Goal: Task Accomplishment & Management: Manage account settings

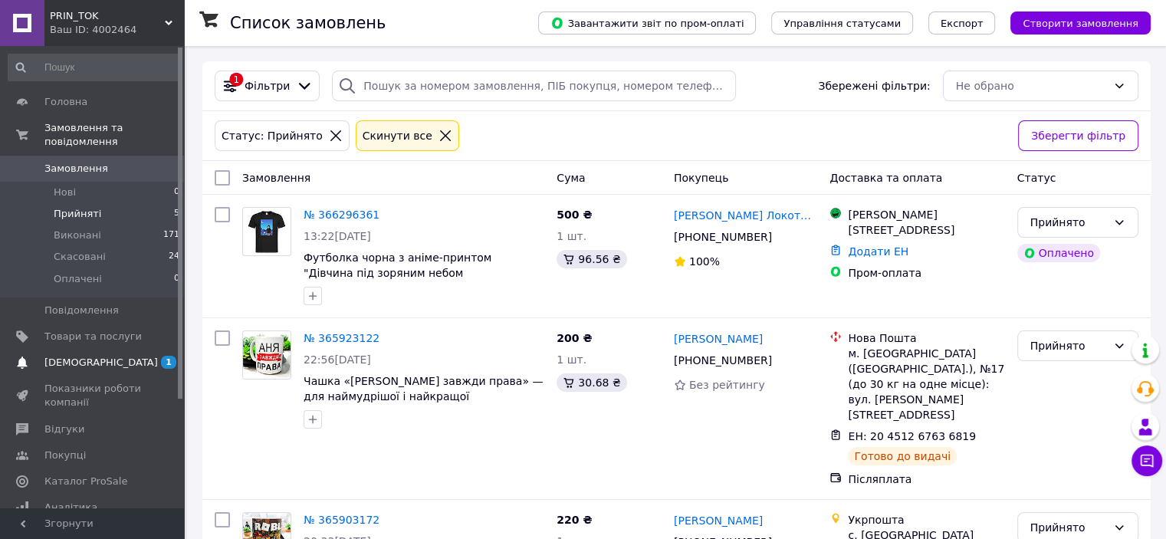
click at [92, 356] on span "[DEMOGRAPHIC_DATA]" at bounding box center [100, 363] width 113 height 14
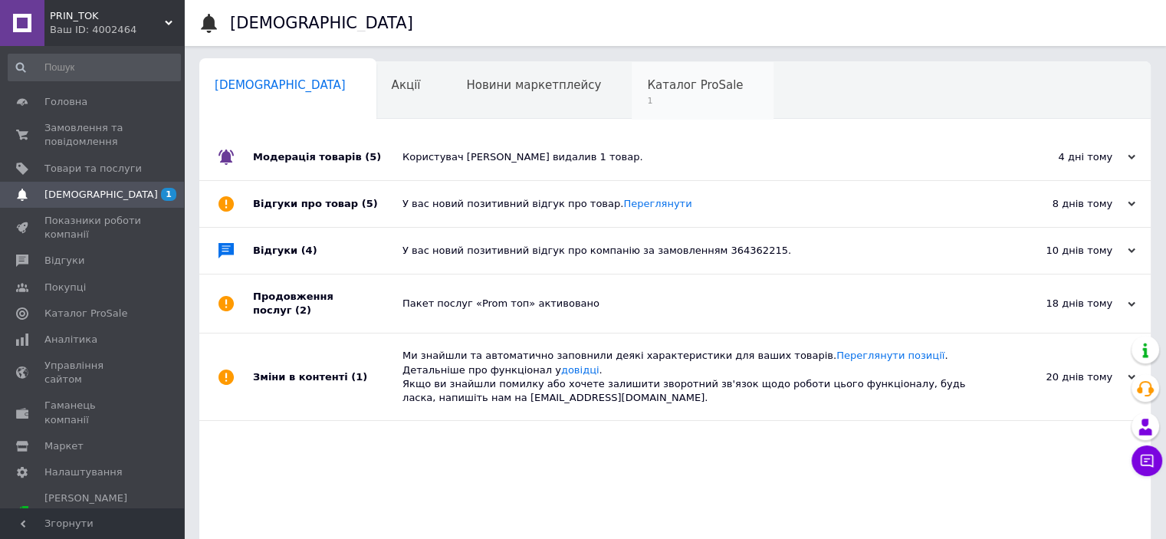
click at [647, 84] on span "Каталог ProSale" at bounding box center [695, 85] width 96 height 14
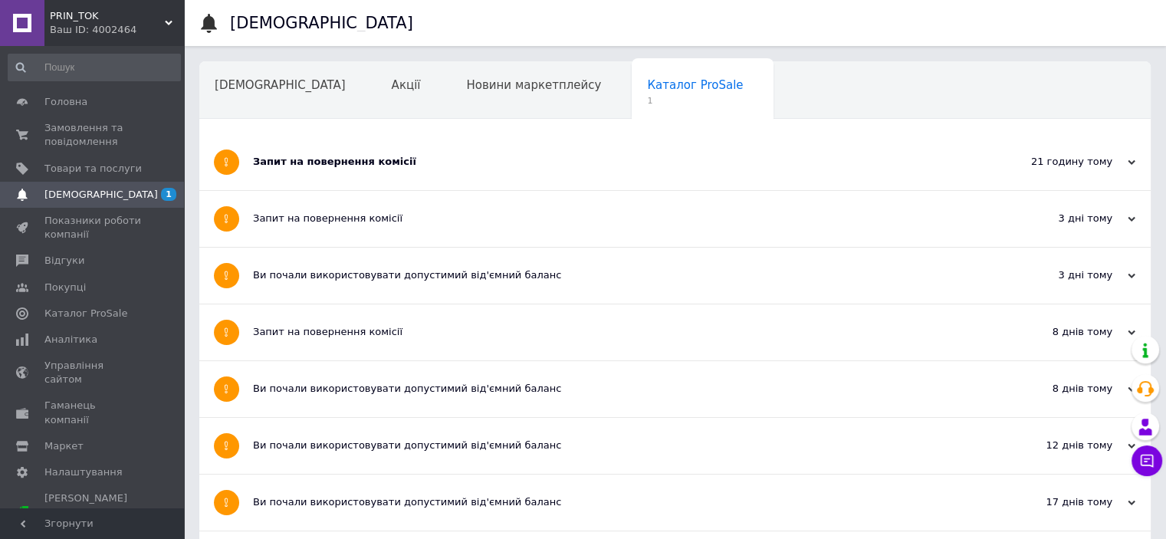
click at [357, 164] on div "Запит на повернення комісії" at bounding box center [617, 162] width 729 height 14
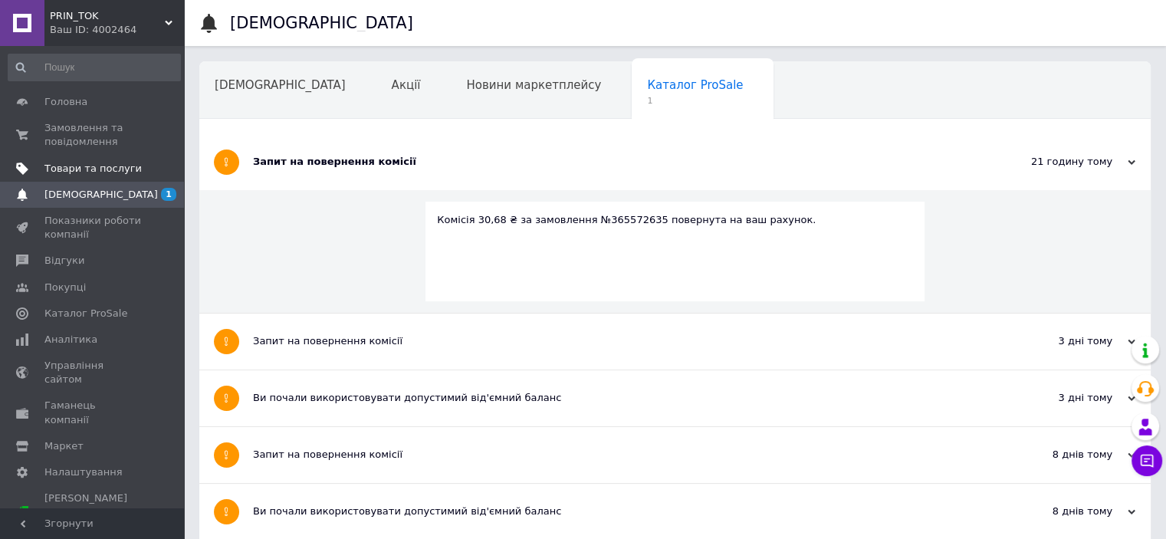
click at [100, 167] on span "Товари та послуги" at bounding box center [92, 169] width 97 height 14
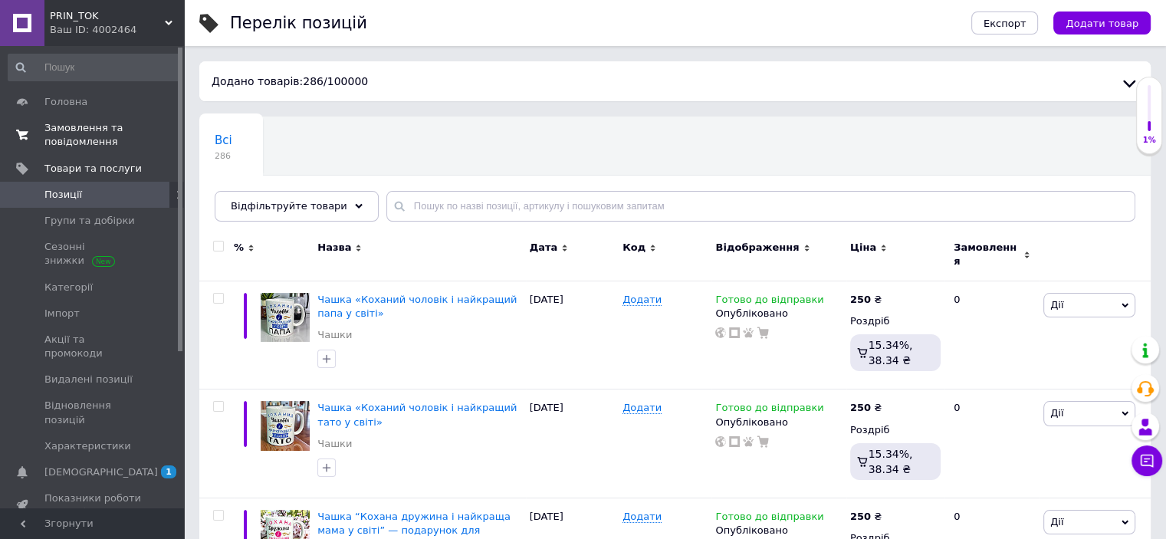
click at [95, 128] on span "Замовлення та повідомлення" at bounding box center [92, 135] width 97 height 28
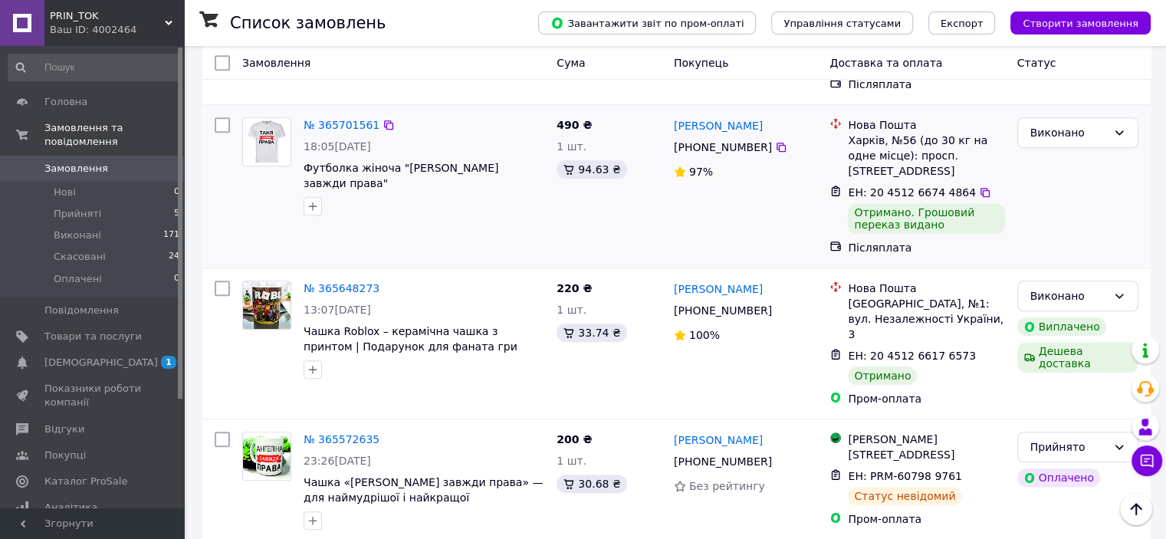
scroll to position [1226, 0]
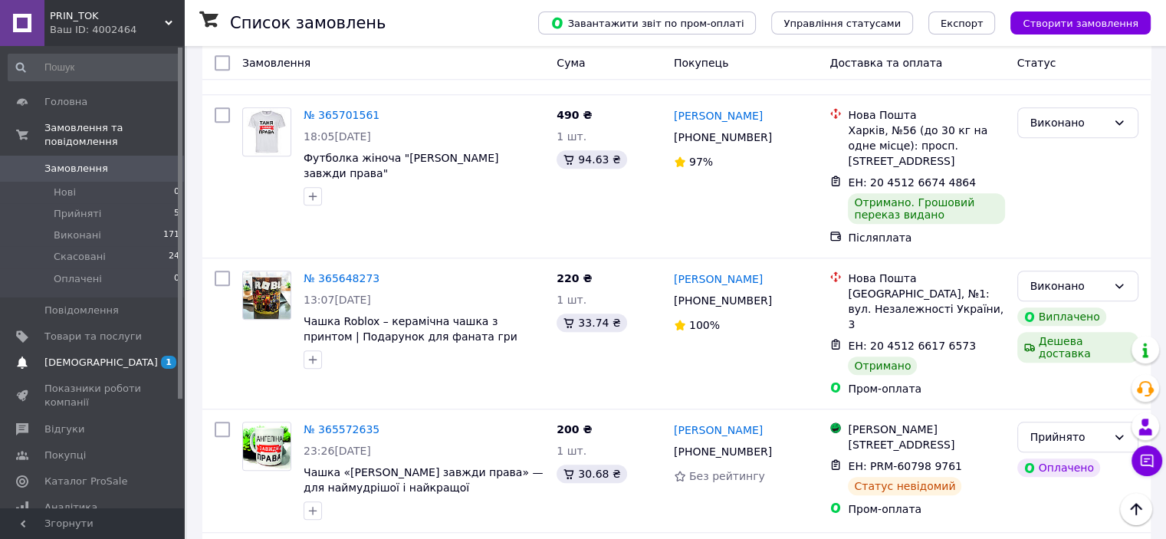
click at [80, 356] on span "[DEMOGRAPHIC_DATA]" at bounding box center [100, 363] width 113 height 14
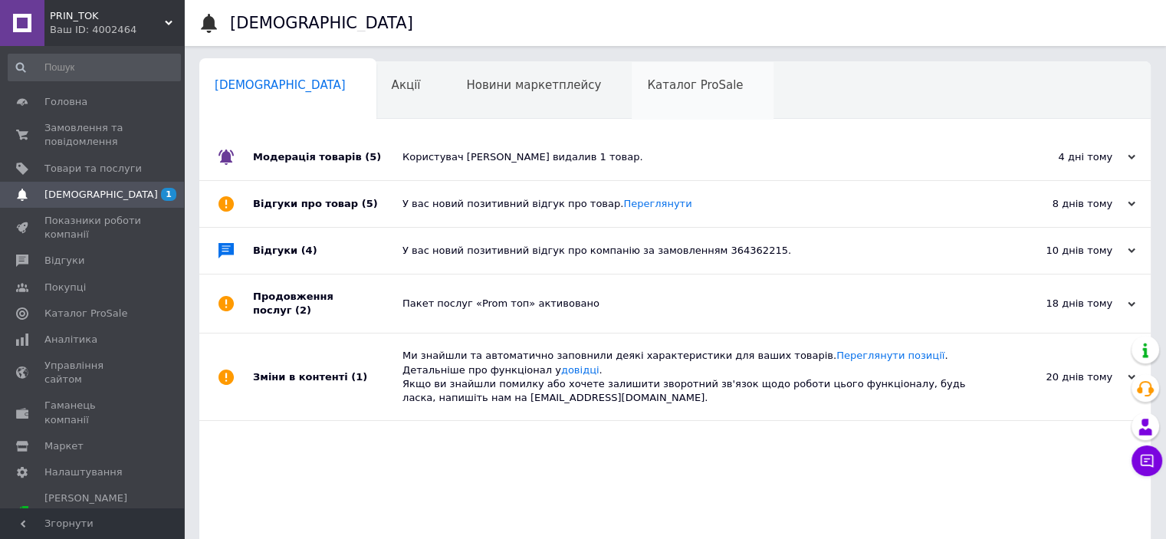
click at [647, 88] on span "Каталог ProSale" at bounding box center [695, 85] width 96 height 14
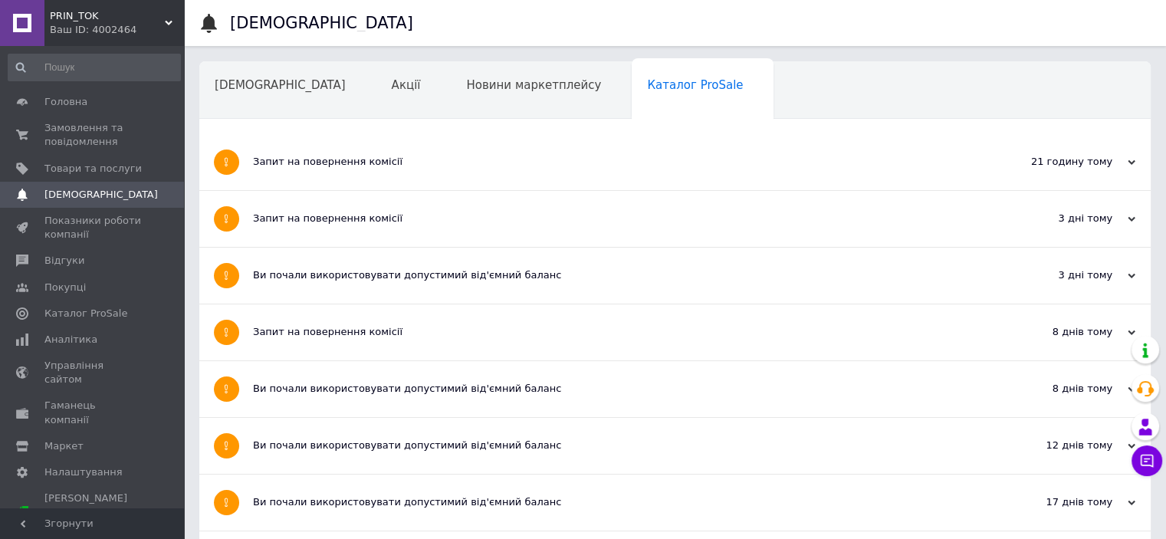
click at [304, 162] on div "Запит на повернення комісії" at bounding box center [617, 162] width 729 height 14
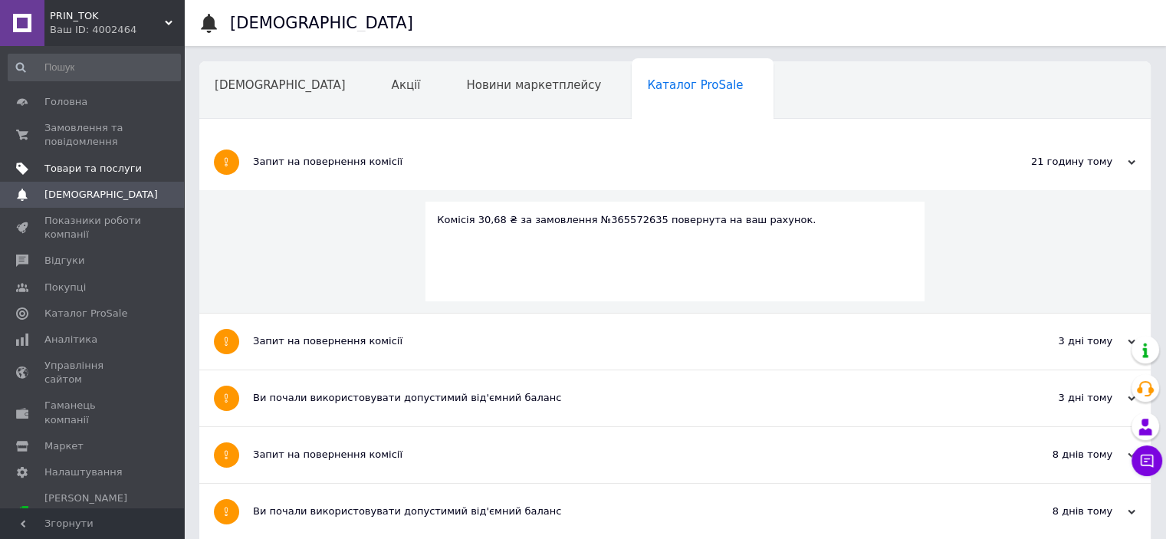
click at [76, 167] on span "Товари та послуги" at bounding box center [92, 169] width 97 height 14
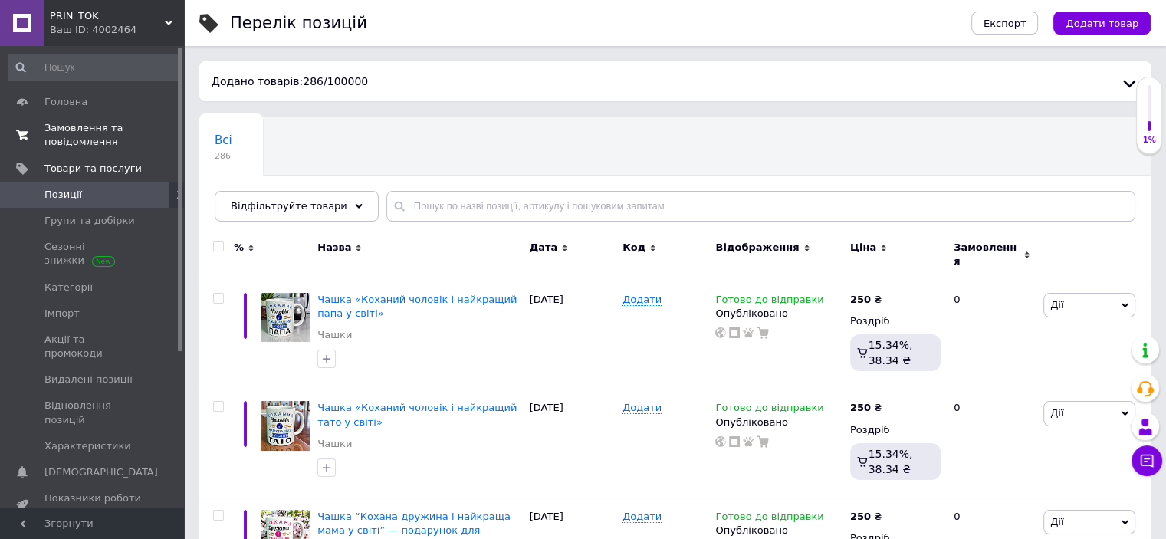
click at [80, 136] on span "Замовлення та повідомлення" at bounding box center [92, 135] width 97 height 28
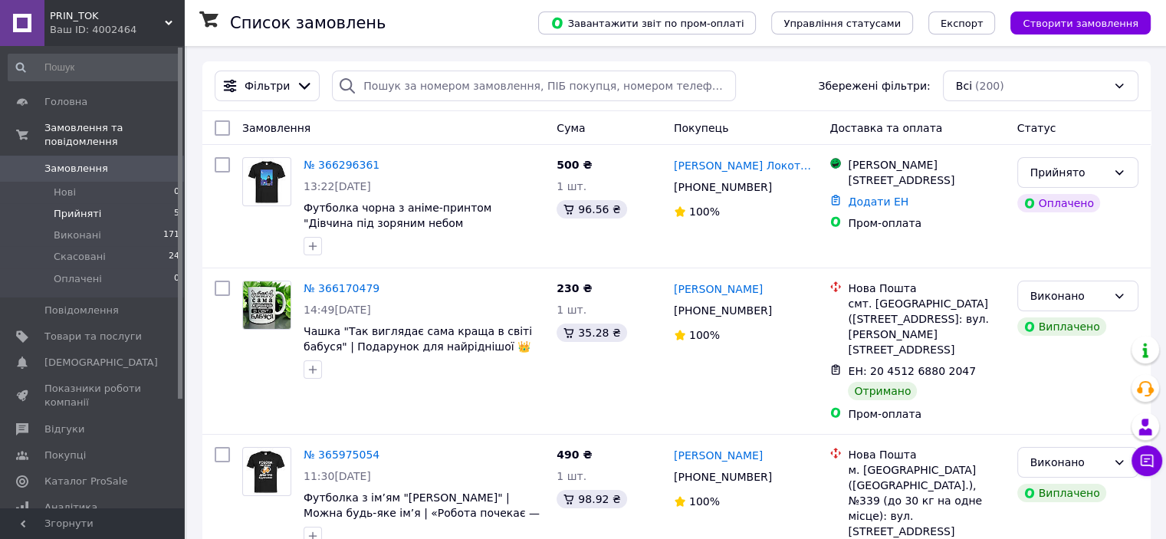
click at [72, 207] on span "Прийняті" at bounding box center [78, 214] width 48 height 14
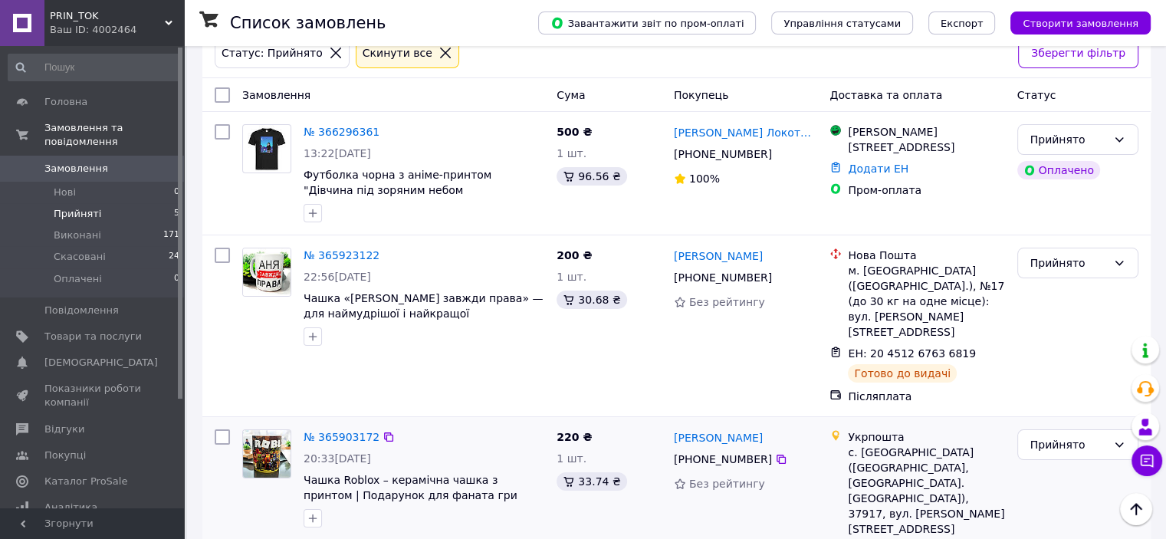
scroll to position [77, 0]
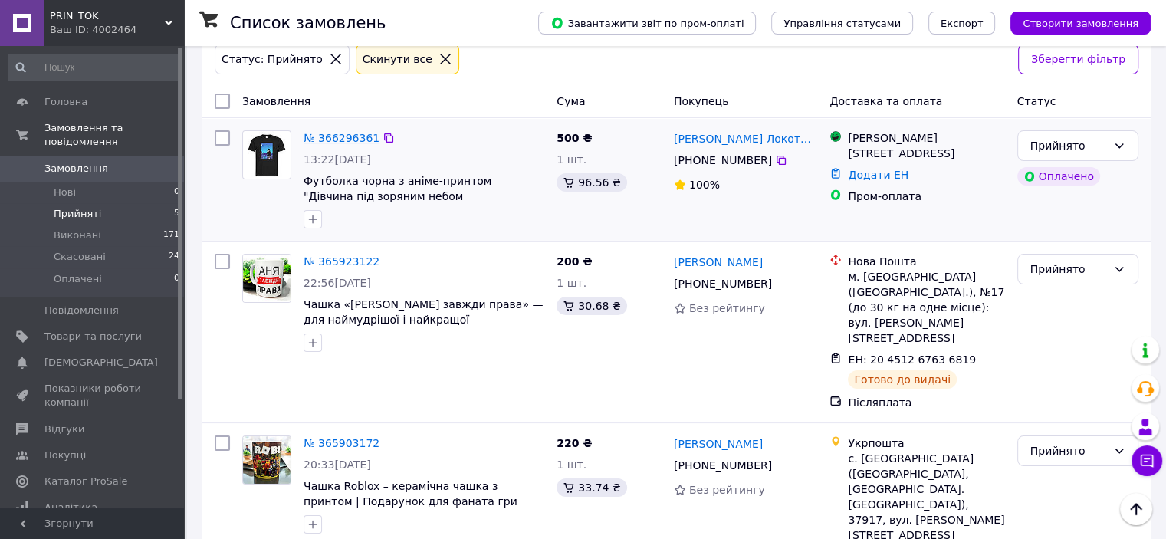
click at [328, 136] on link "№ 366296361" at bounding box center [342, 138] width 76 height 12
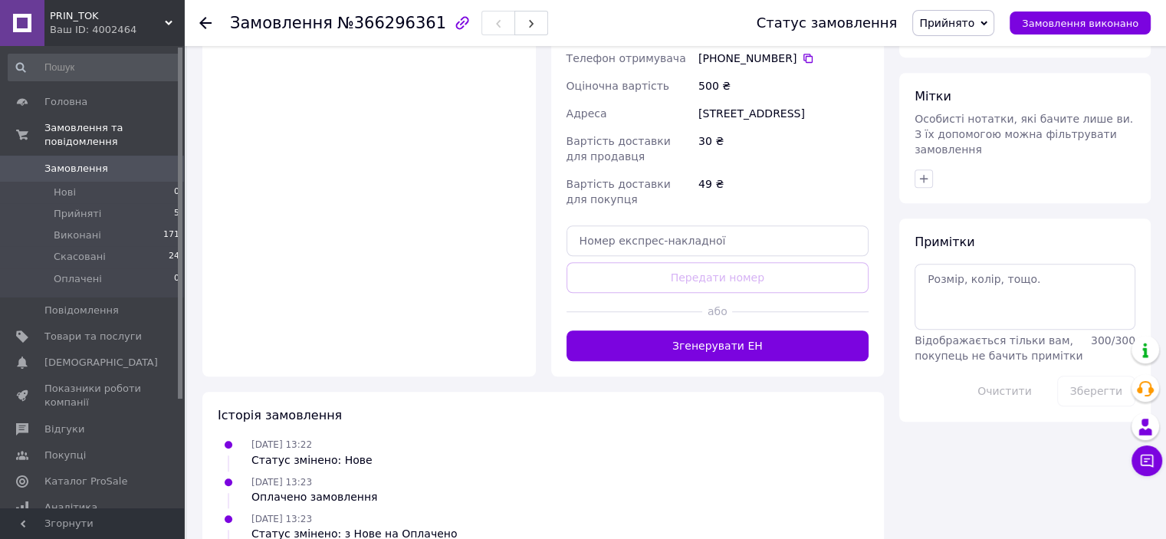
scroll to position [1150, 0]
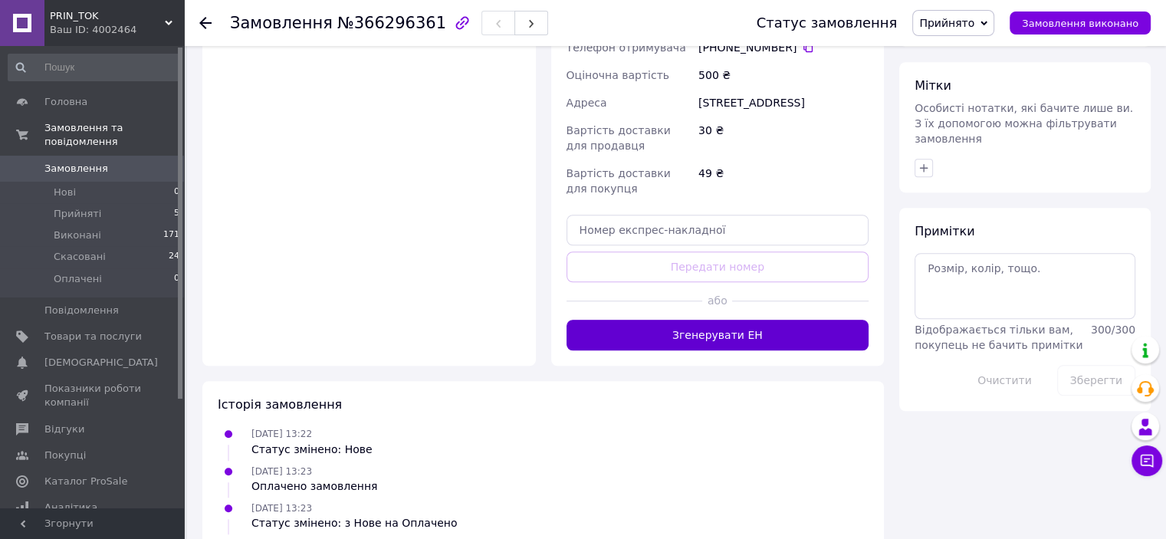
click at [702, 320] on button "Згенерувати ЕН" at bounding box center [717, 335] width 303 height 31
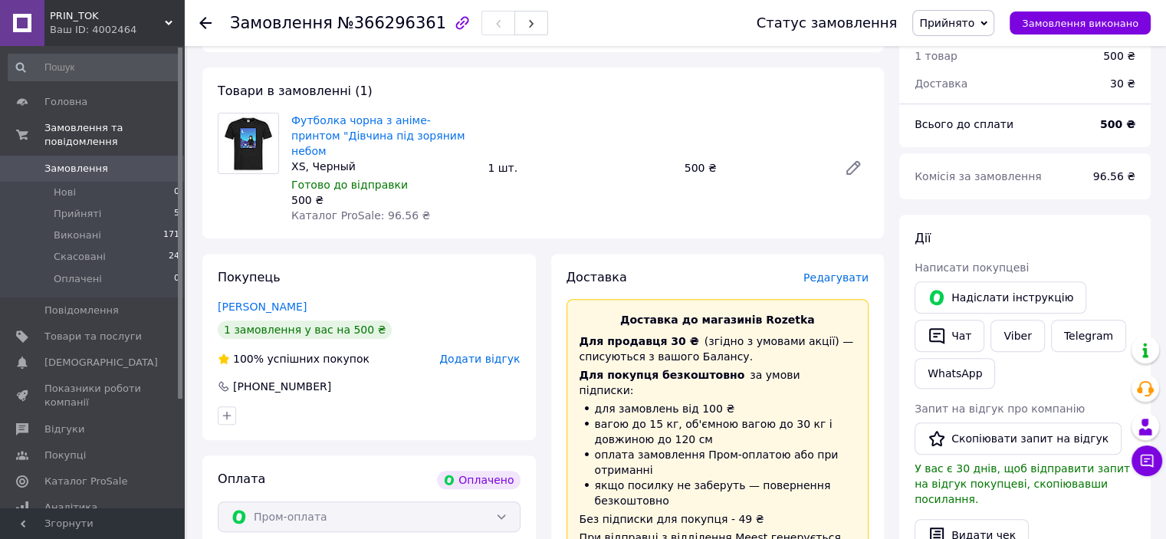
scroll to position [460, 0]
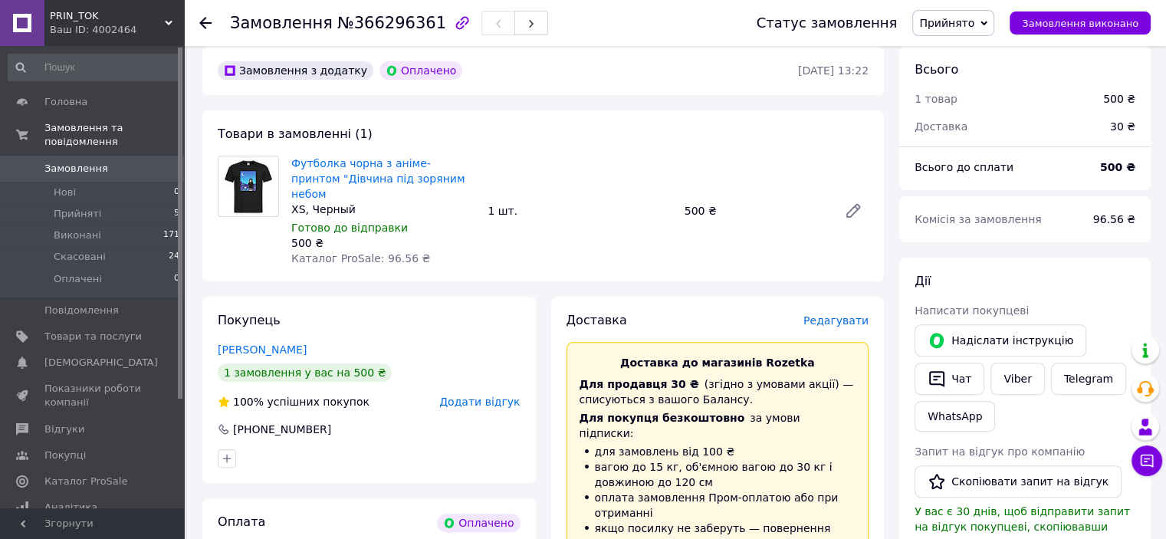
click at [297, 202] on div "XS, Черный" at bounding box center [383, 209] width 184 height 15
click at [850, 205] on icon at bounding box center [853, 211] width 12 height 12
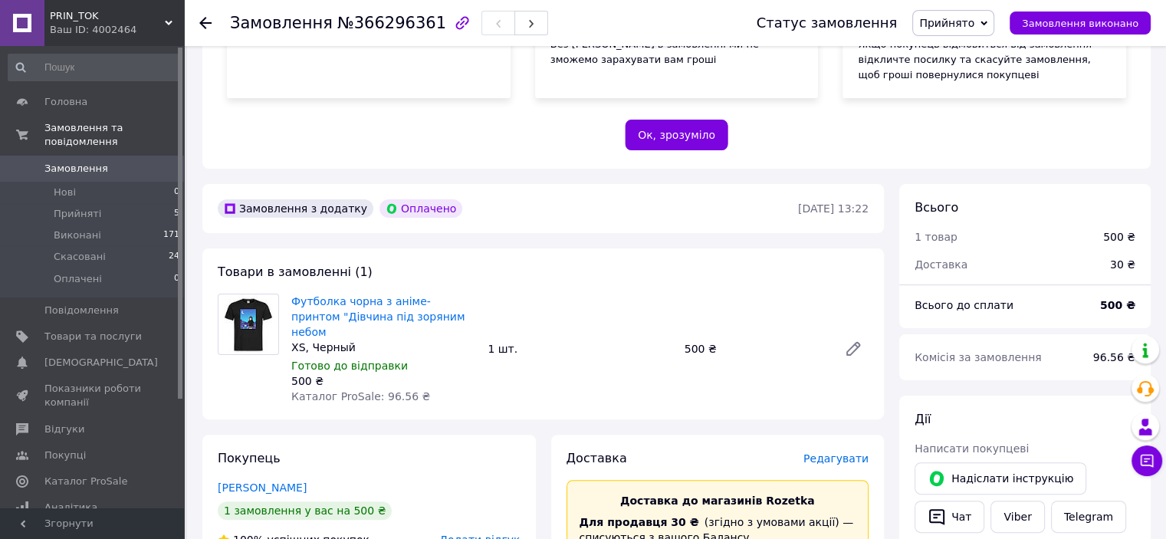
scroll to position [307, 0]
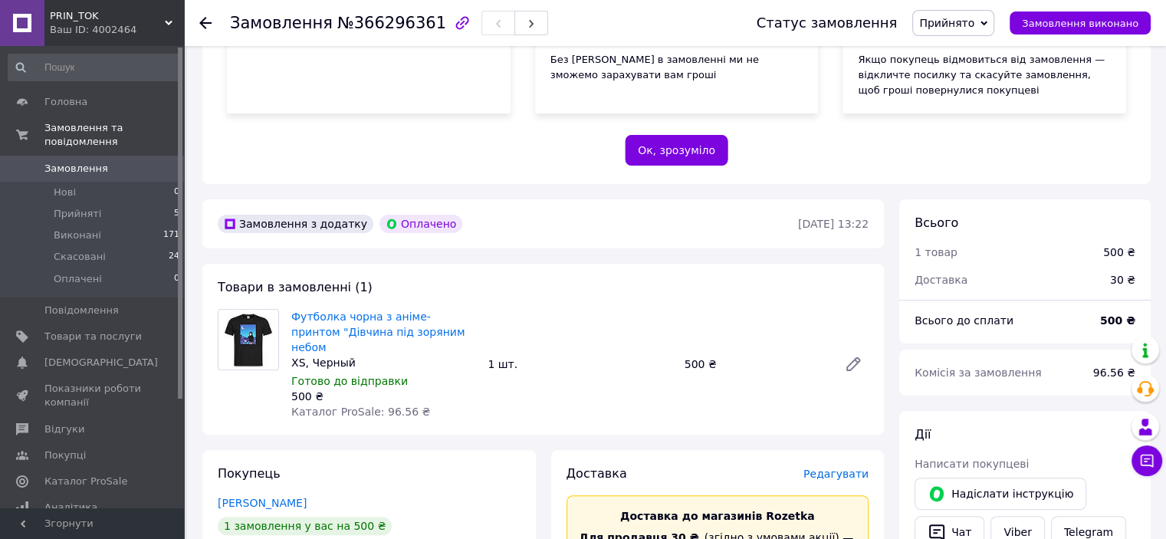
click at [74, 162] on span "Замовлення" at bounding box center [76, 169] width 64 height 14
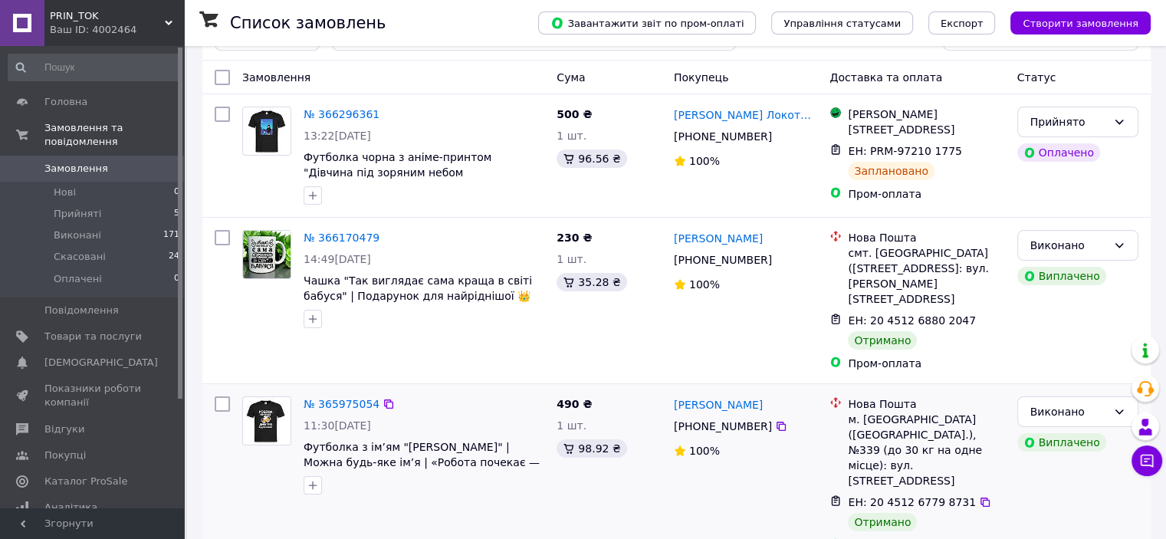
scroll to position [307, 0]
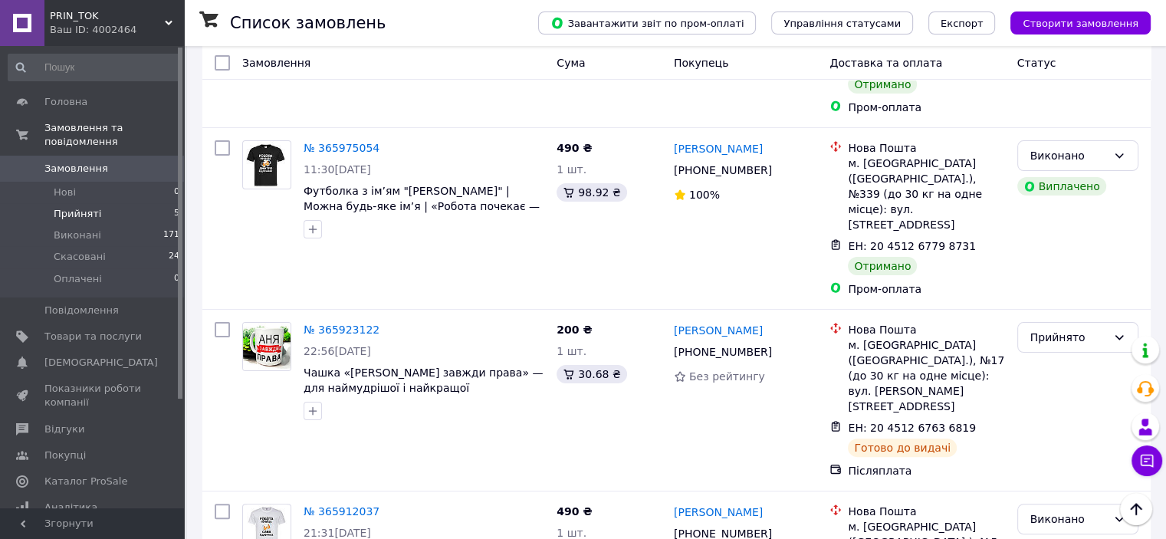
click at [74, 207] on span "Прийняті" at bounding box center [78, 214] width 48 height 14
